Goal: Find specific page/section: Find specific page/section

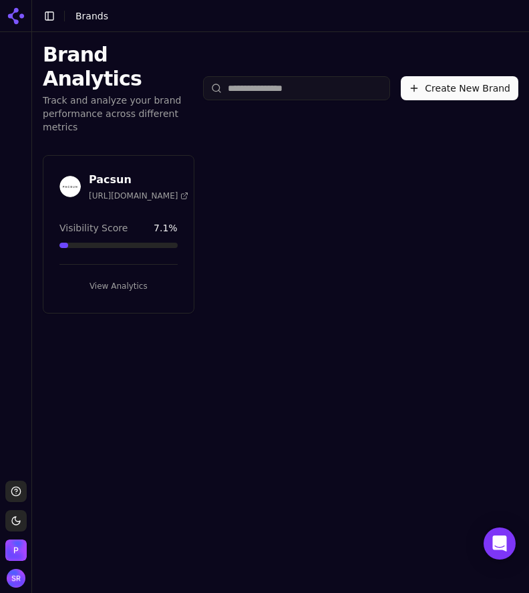
click at [102, 172] on div "Pacsun [URL][DOMAIN_NAME]" at bounding box center [139, 186] width 100 height 29
click at [106, 190] on span "[URL][DOMAIN_NAME]" at bounding box center [139, 195] width 100 height 11
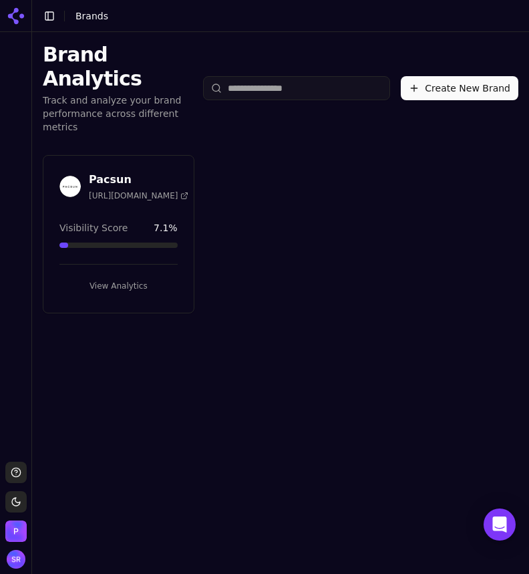
click at [114, 172] on h3 "Pacsun" at bounding box center [139, 180] width 100 height 16
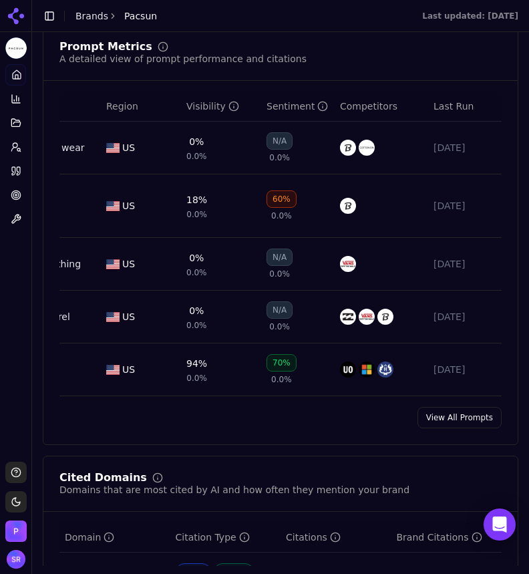
scroll to position [1006, 0]
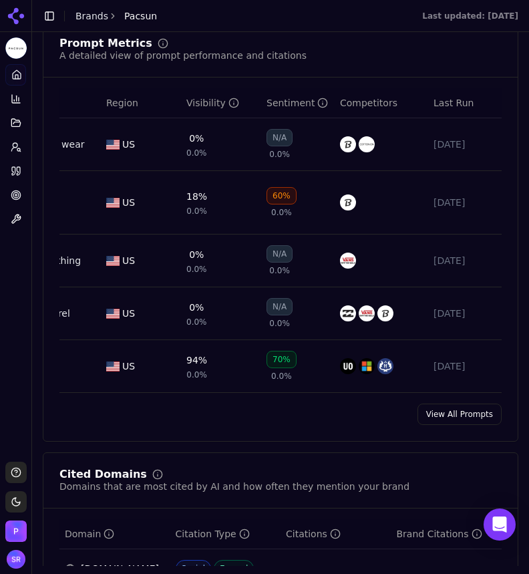
click at [460, 405] on link "View All Prompts" at bounding box center [460, 414] width 84 height 21
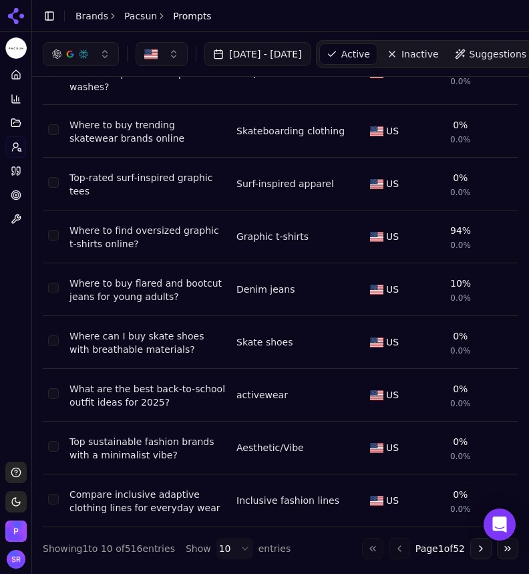
click at [508, 545] on button "Go to last page" at bounding box center [507, 548] width 21 height 21
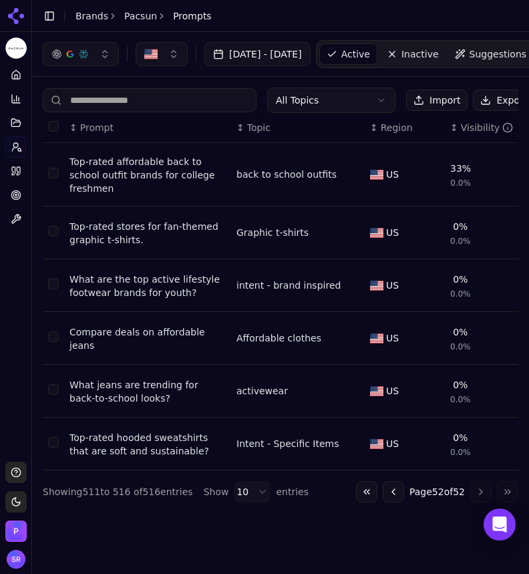
click at [311, 432] on div "Jul 14, 2025 - Aug 13, 2025 Active Inactive Suggestions Add Prompt All Topics I…" at bounding box center [280, 299] width 497 height 534
click at [385, 481] on button "Go to previous page" at bounding box center [393, 491] width 21 height 21
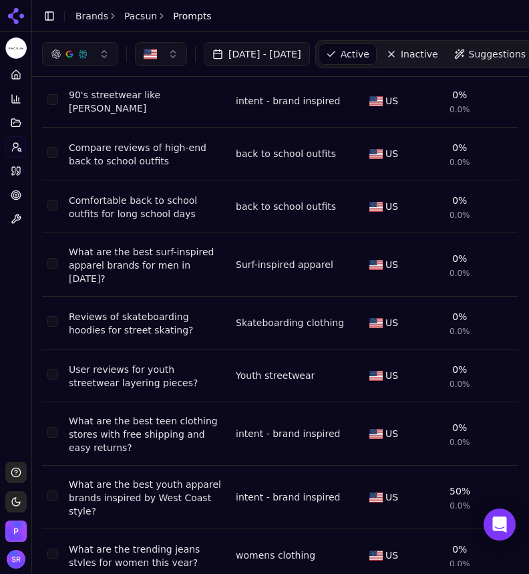
scroll to position [71, 1]
